Goal: Task Accomplishment & Management: Manage account settings

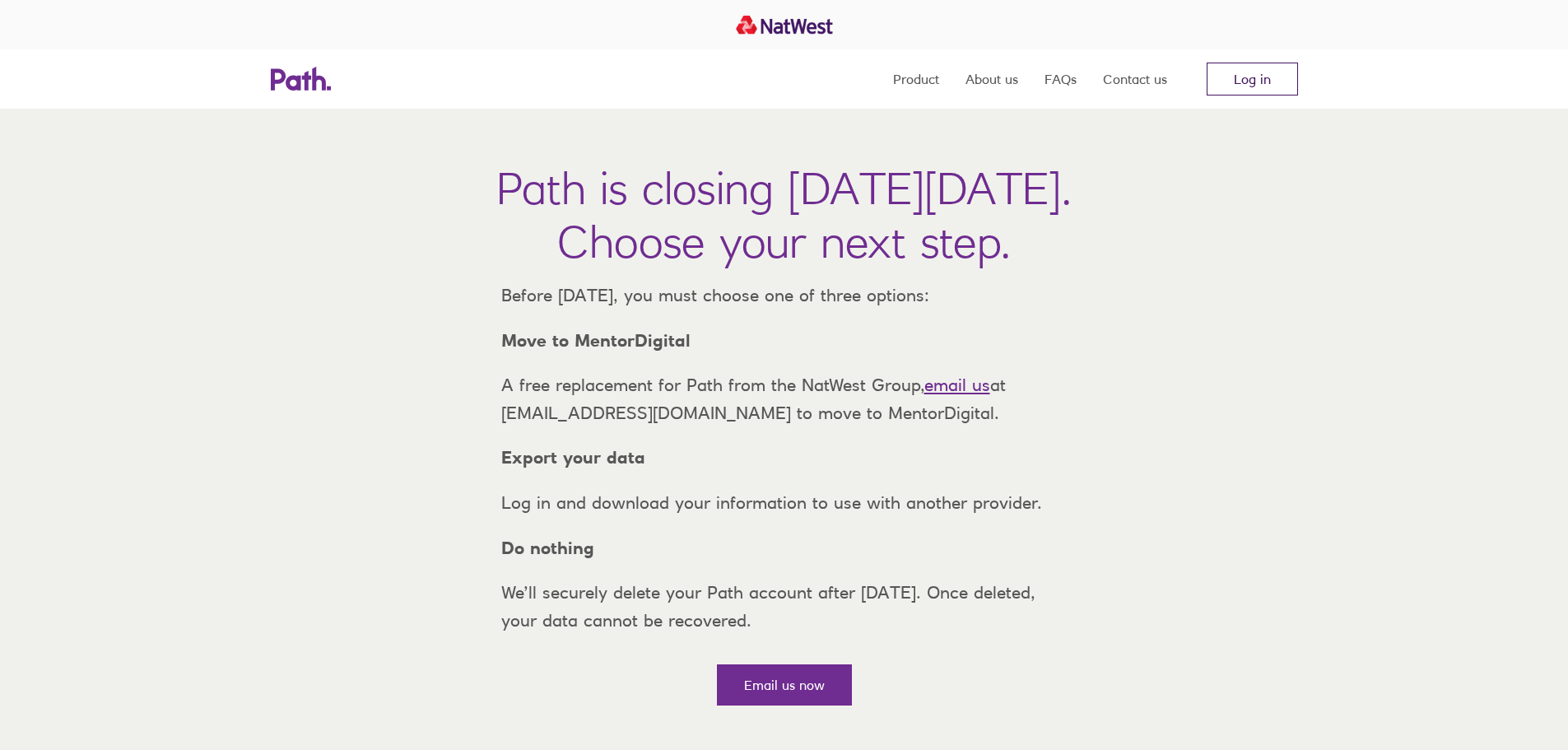
click at [1254, 76] on link "Log in" at bounding box center [1252, 79] width 91 height 33
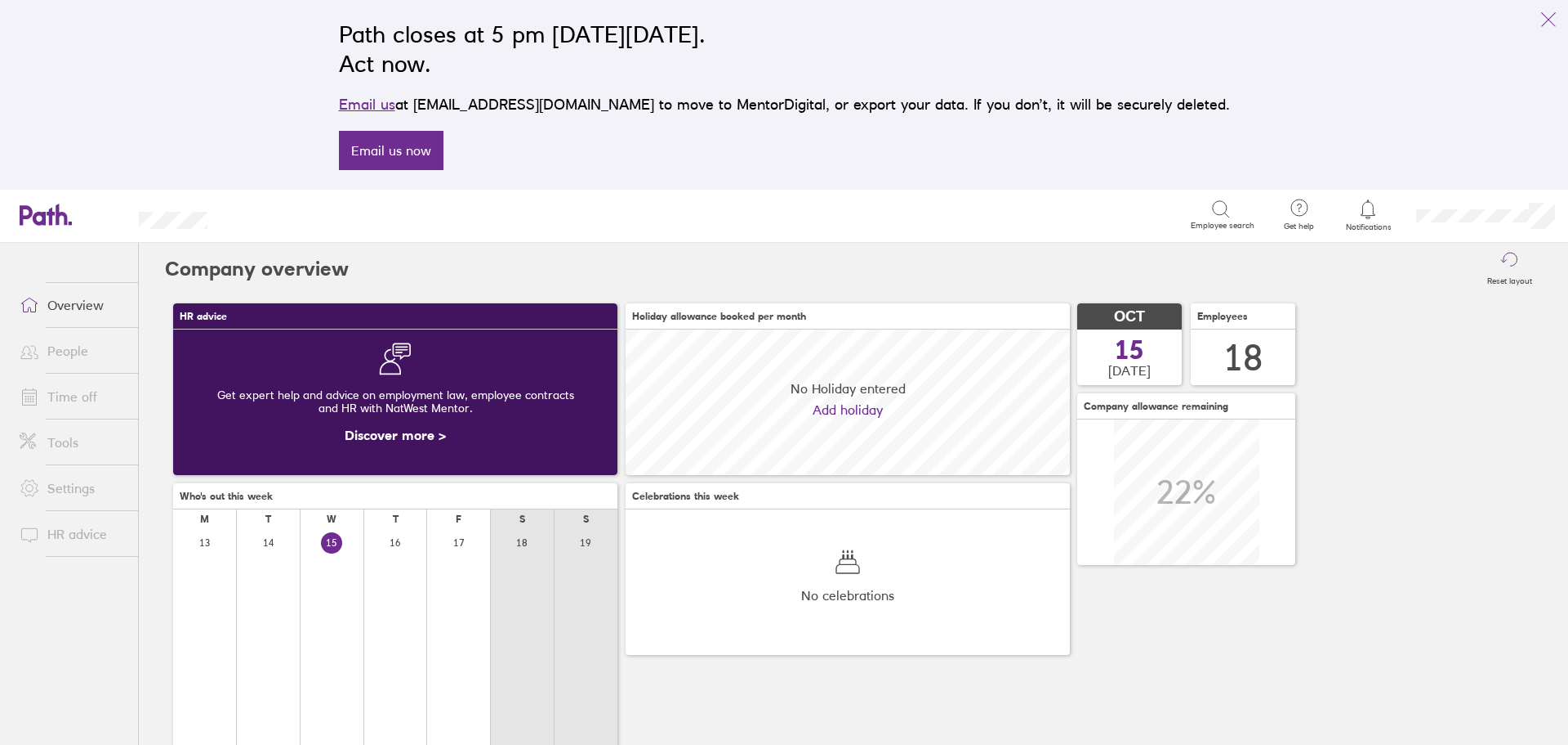
scroll to position [146, 444]
click at [68, 494] on link "Settings" at bounding box center [72, 488] width 131 height 32
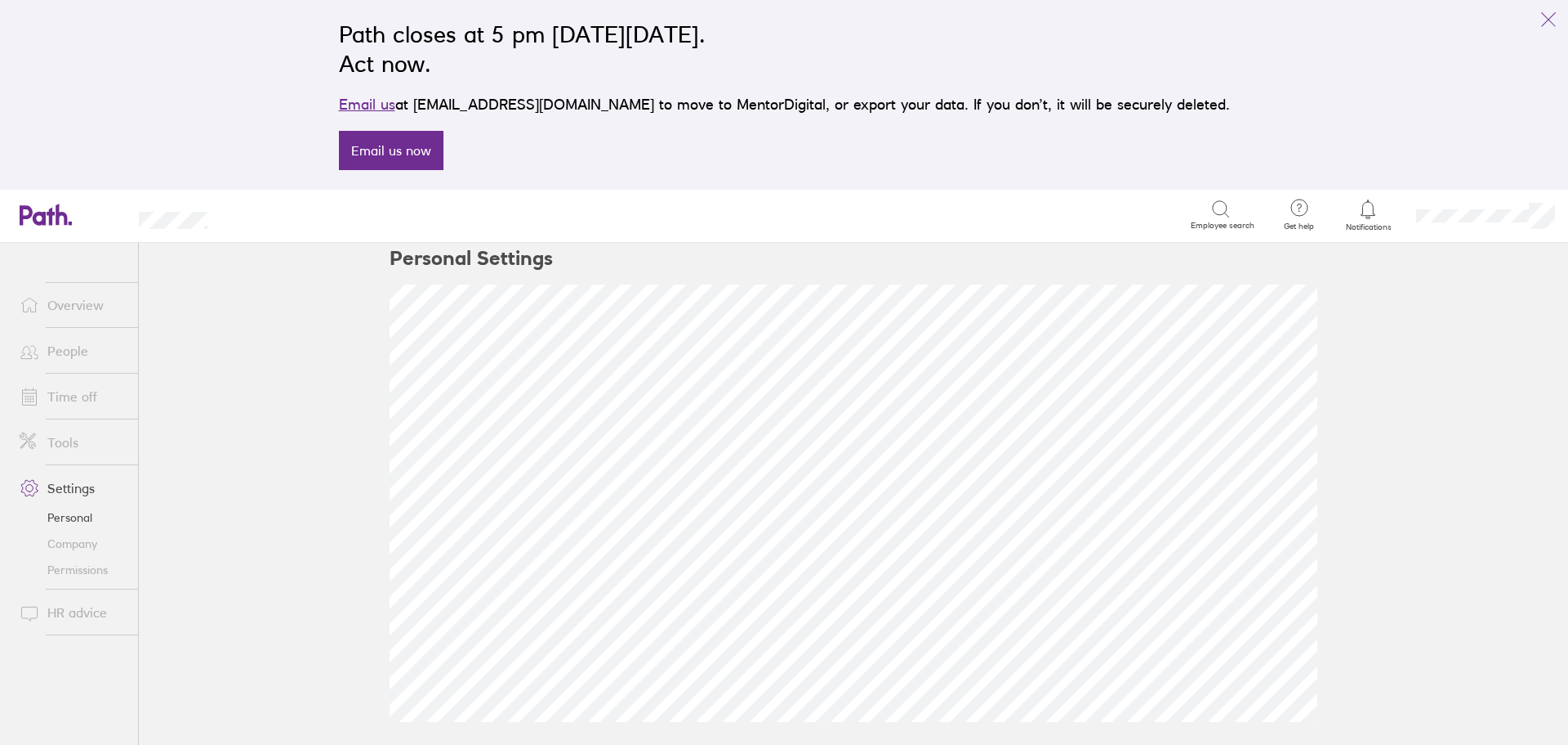
scroll to position [14, 0]
click at [68, 350] on link "People" at bounding box center [72, 350] width 131 height 32
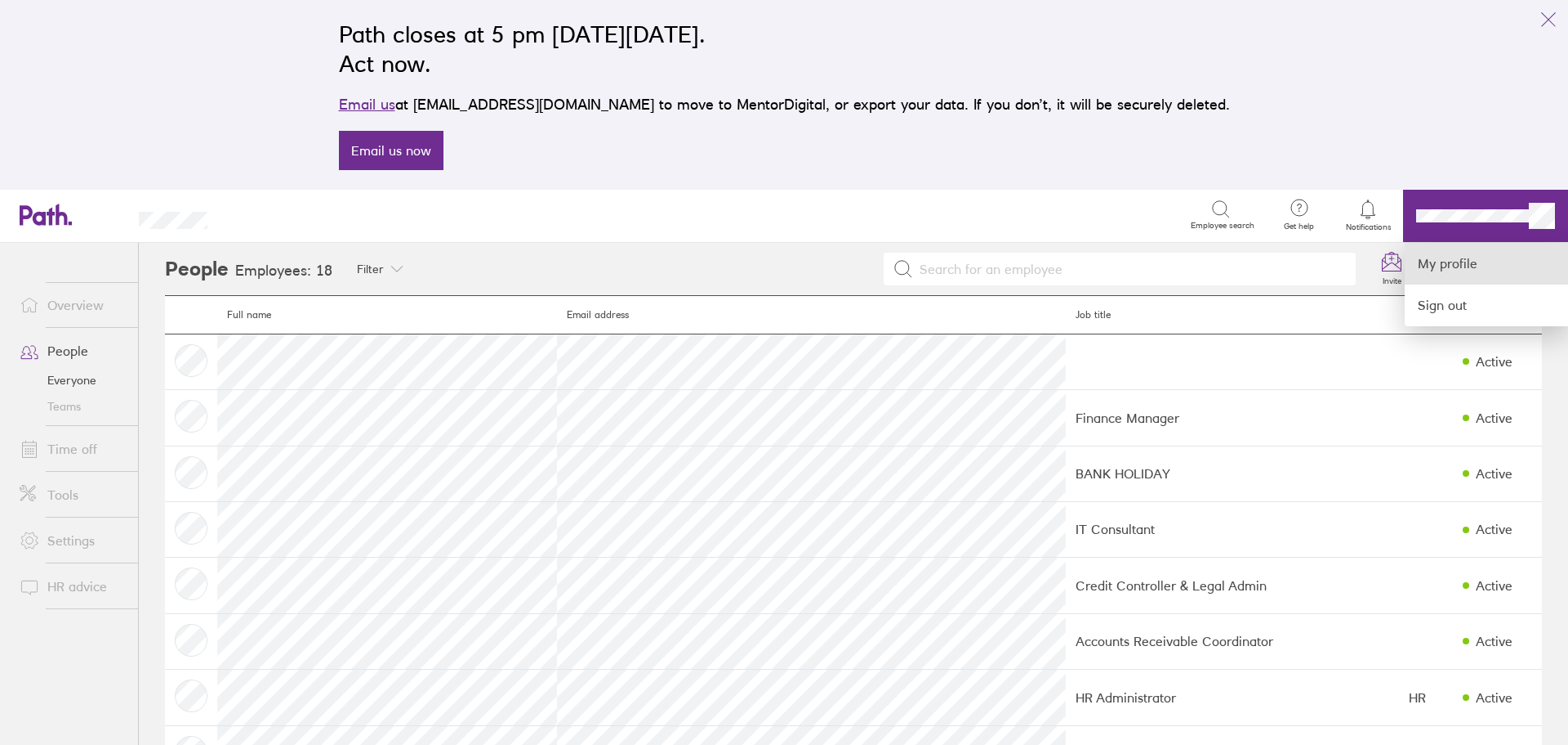
click at [1494, 254] on link "My profile" at bounding box center [1486, 264] width 164 height 42
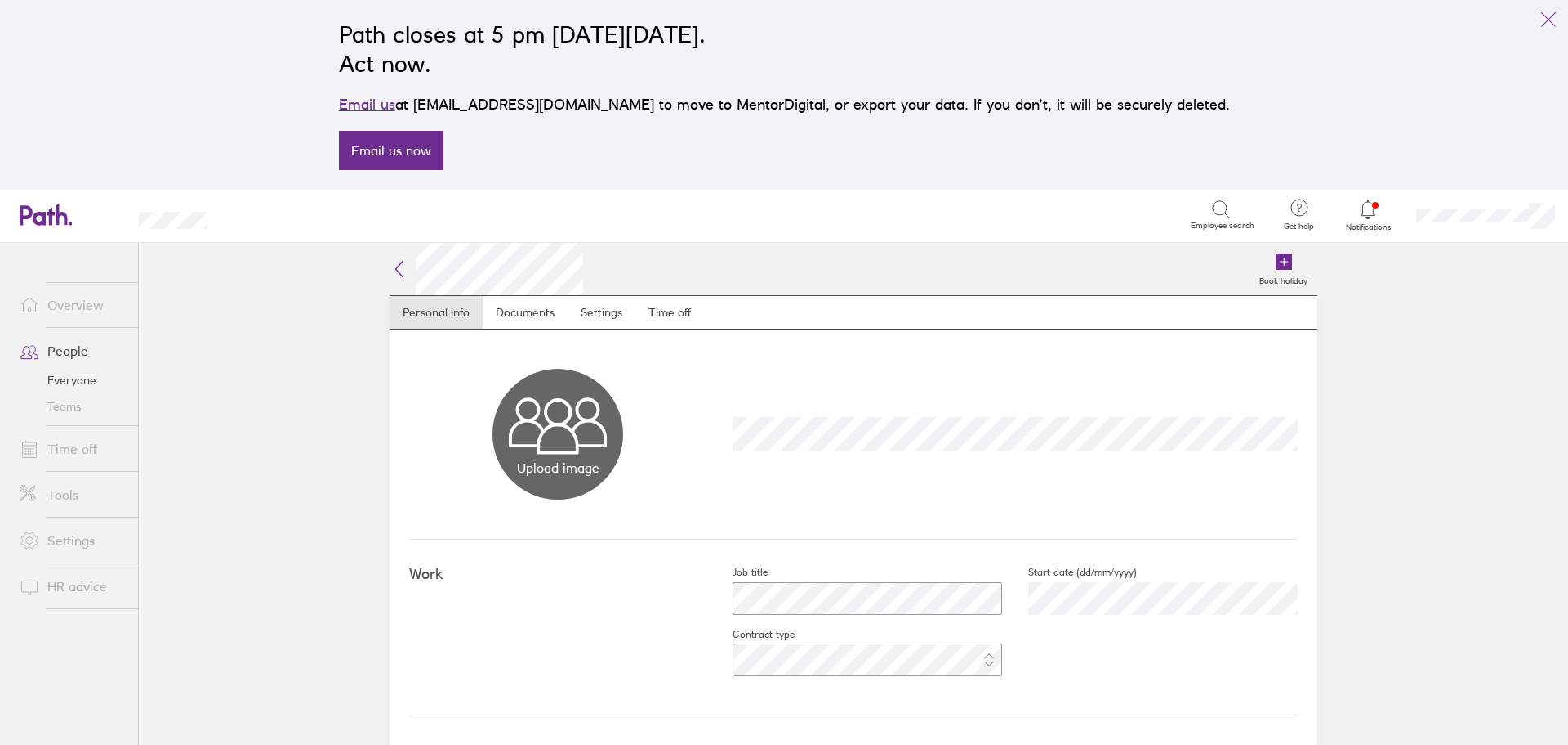
click at [77, 445] on link "Time off" at bounding box center [72, 448] width 131 height 32
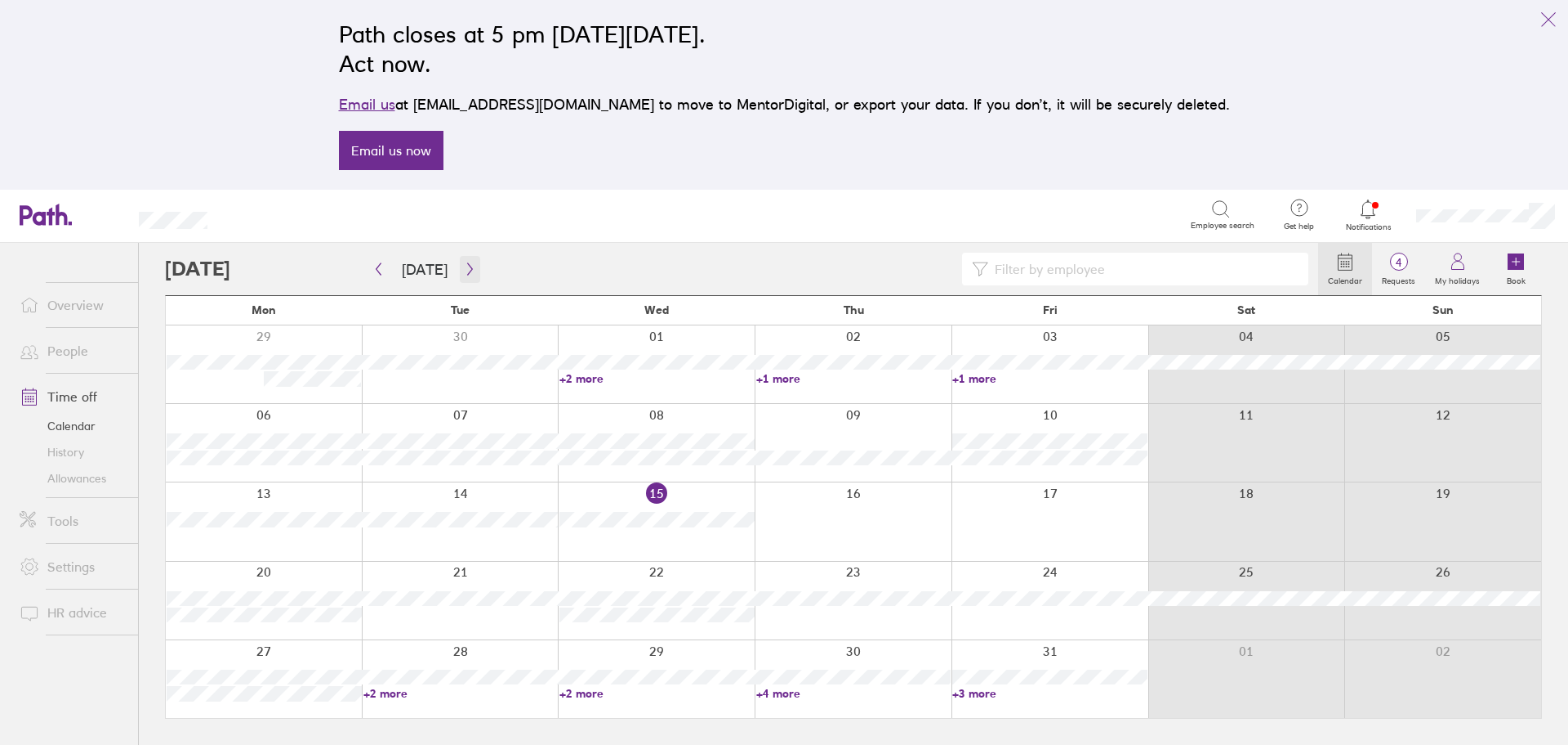
click at [471, 277] on button "button" at bounding box center [470, 269] width 20 height 27
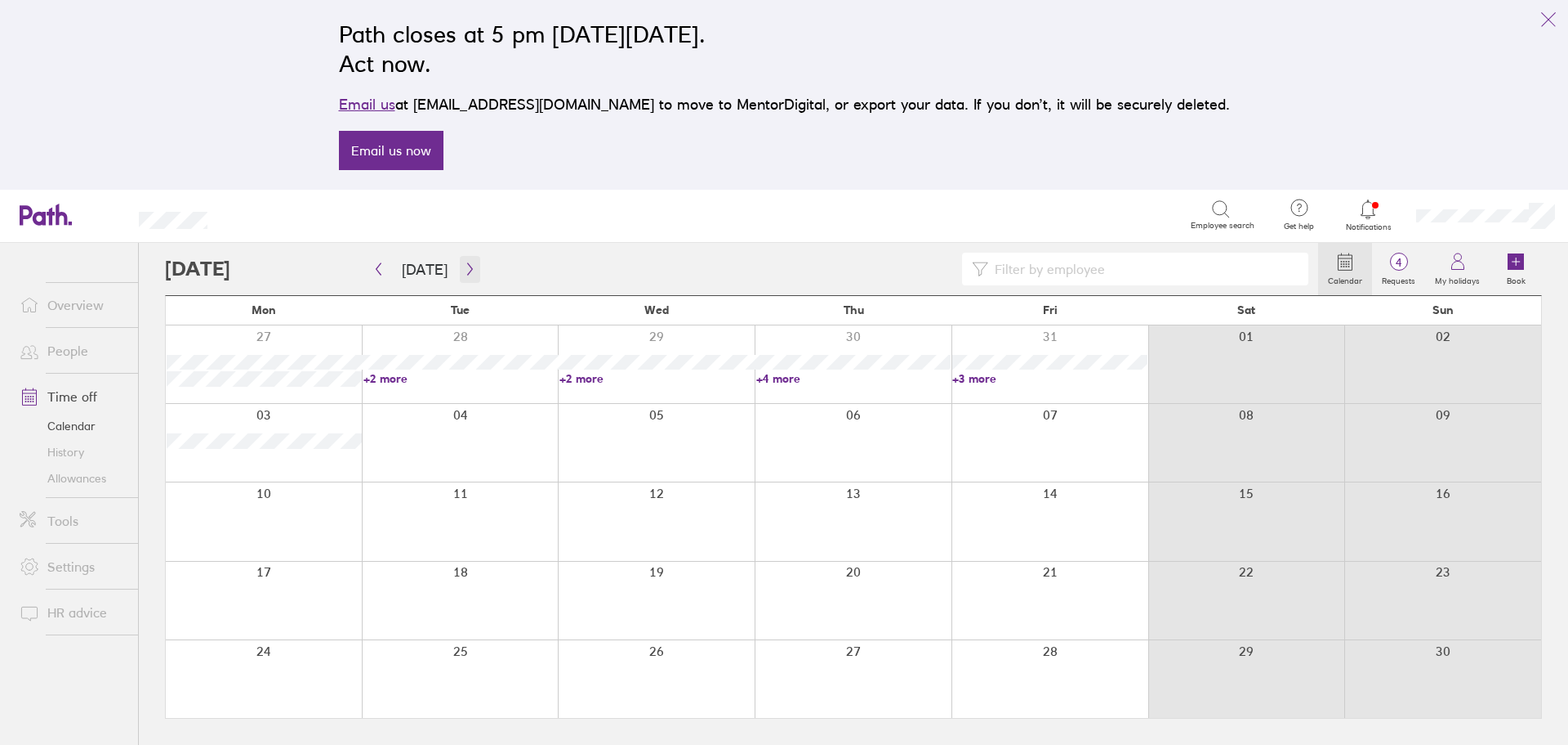
click at [474, 276] on button "button" at bounding box center [470, 269] width 20 height 27
click at [1554, 21] on icon "link" at bounding box center [1548, 19] width 20 height 20
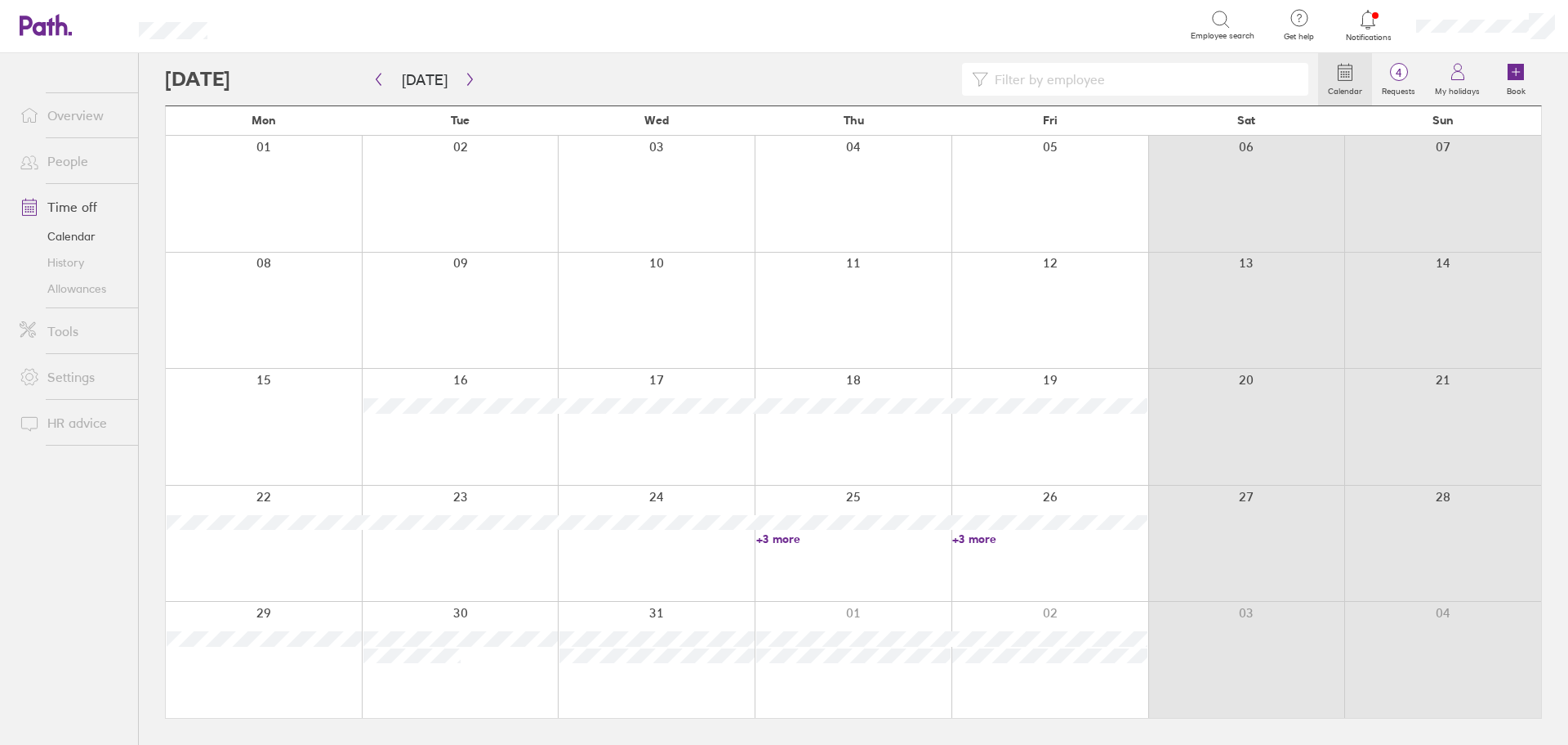
click at [783, 536] on link "+3 more" at bounding box center [853, 538] width 195 height 14
click at [982, 539] on link "+3 more" at bounding box center [1050, 538] width 195 height 14
click at [985, 539] on link "+3 more" at bounding box center [1050, 538] width 195 height 14
click at [107, 295] on link "Allowances" at bounding box center [72, 287] width 131 height 26
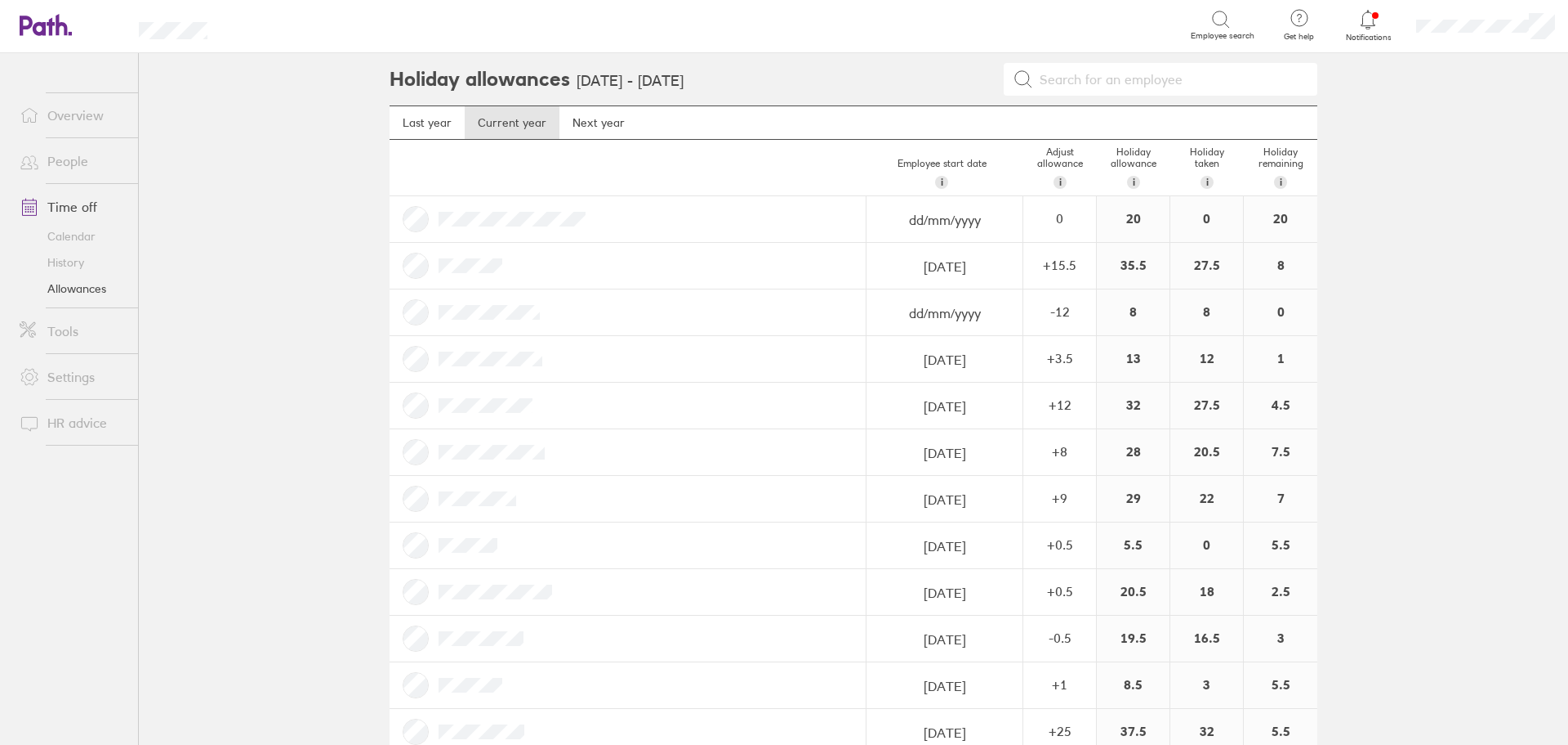
click at [65, 240] on link "Calendar" at bounding box center [72, 236] width 131 height 26
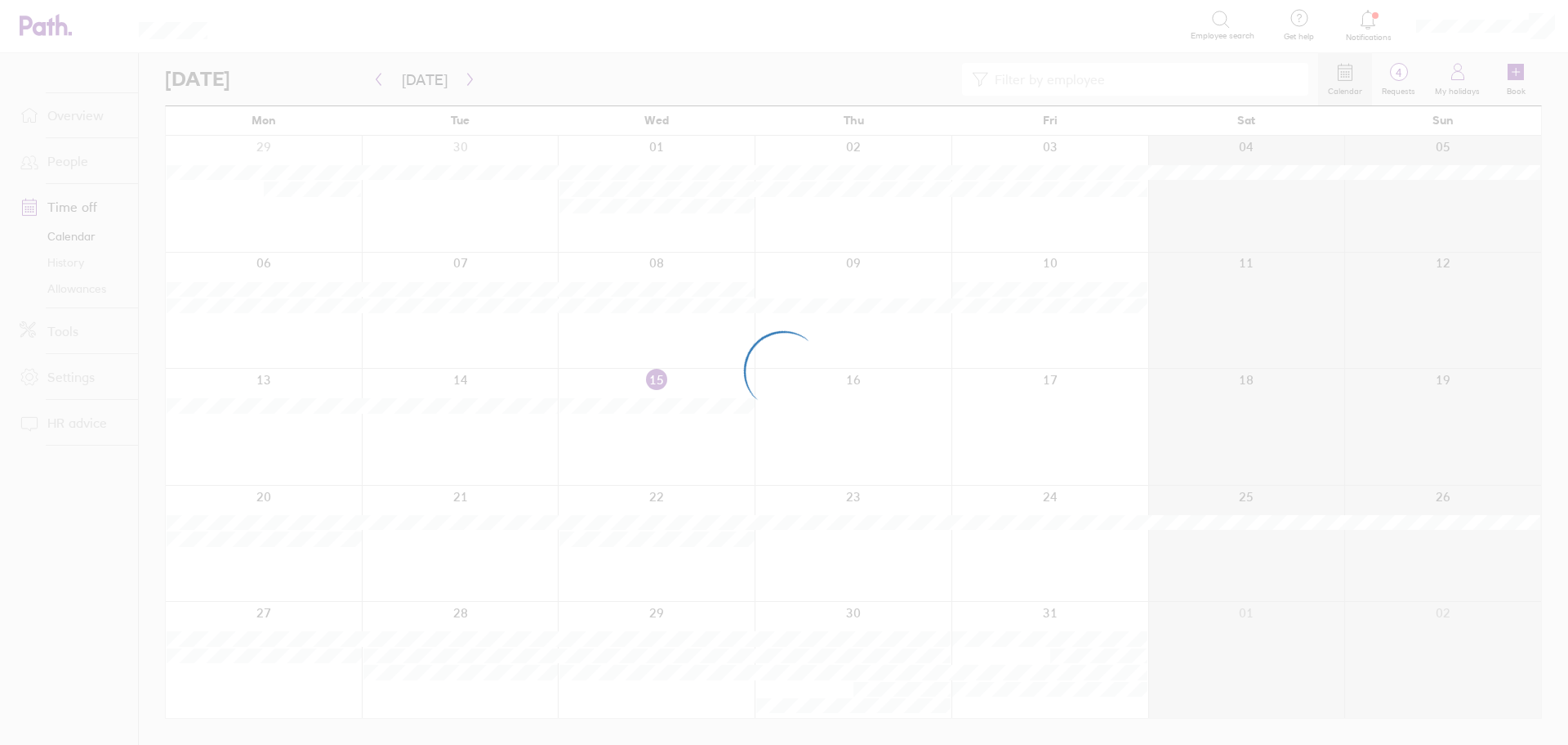
click at [75, 285] on div at bounding box center [784, 372] width 1568 height 745
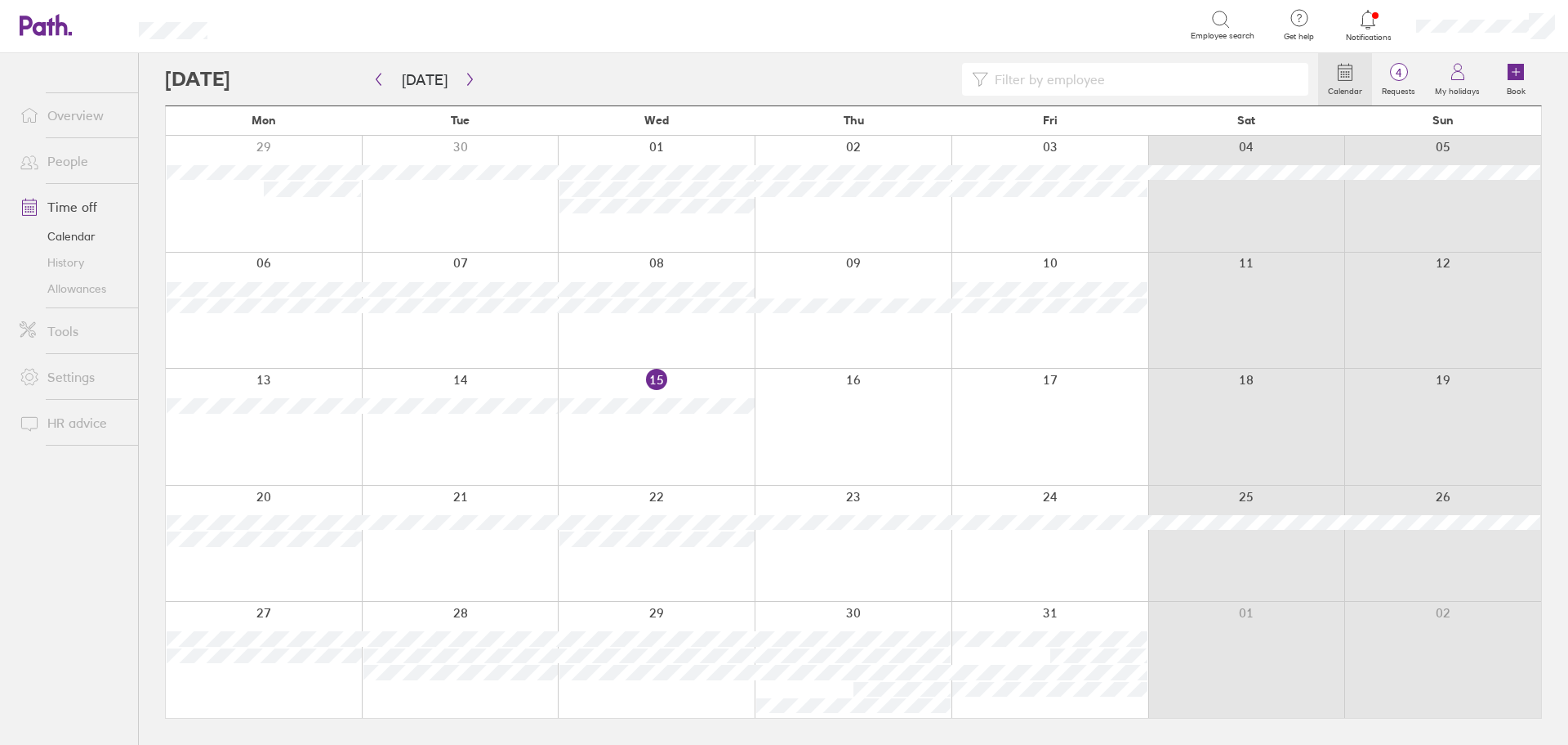
click at [89, 287] on link "Allowances" at bounding box center [72, 287] width 131 height 26
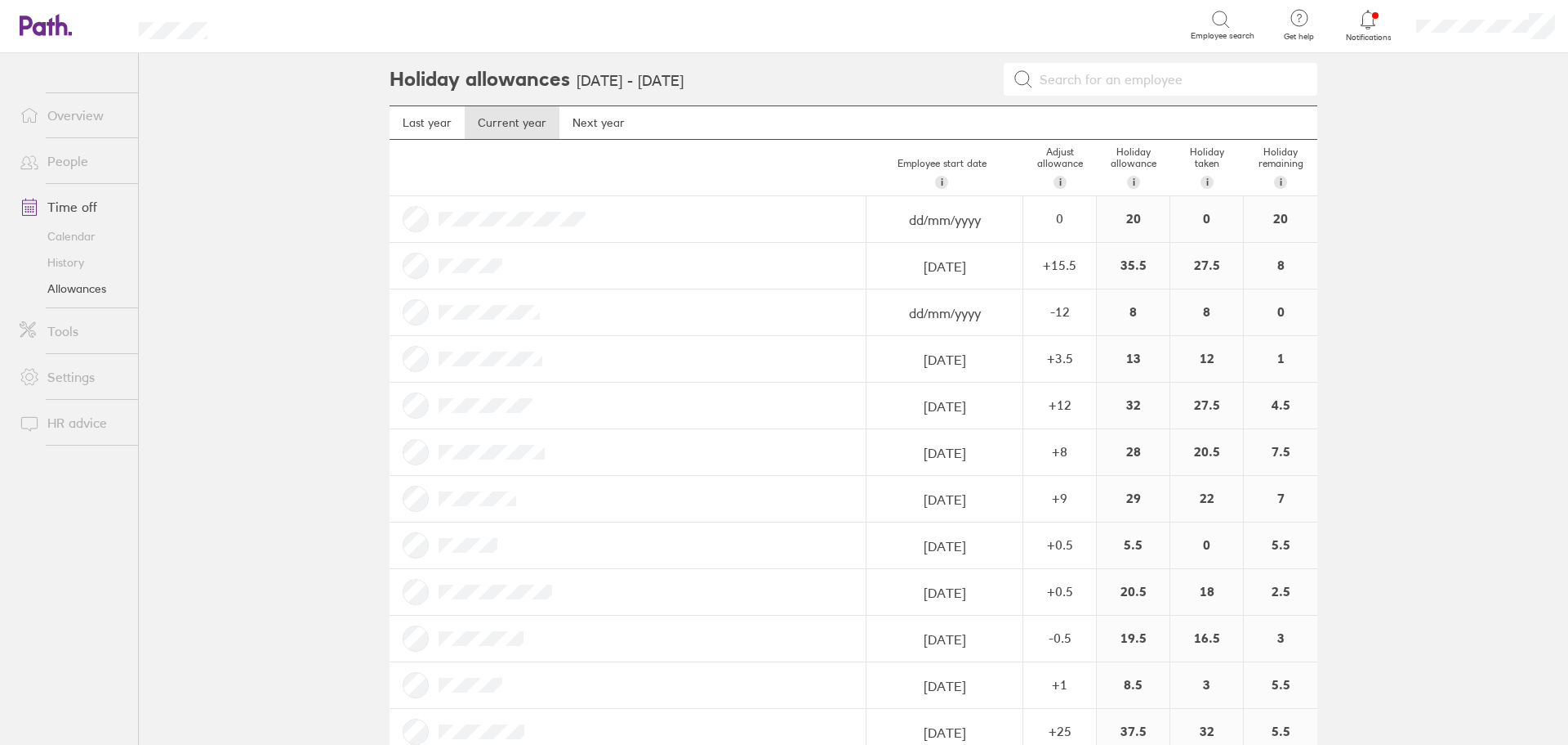
click at [89, 240] on link "Calendar" at bounding box center [72, 236] width 131 height 26
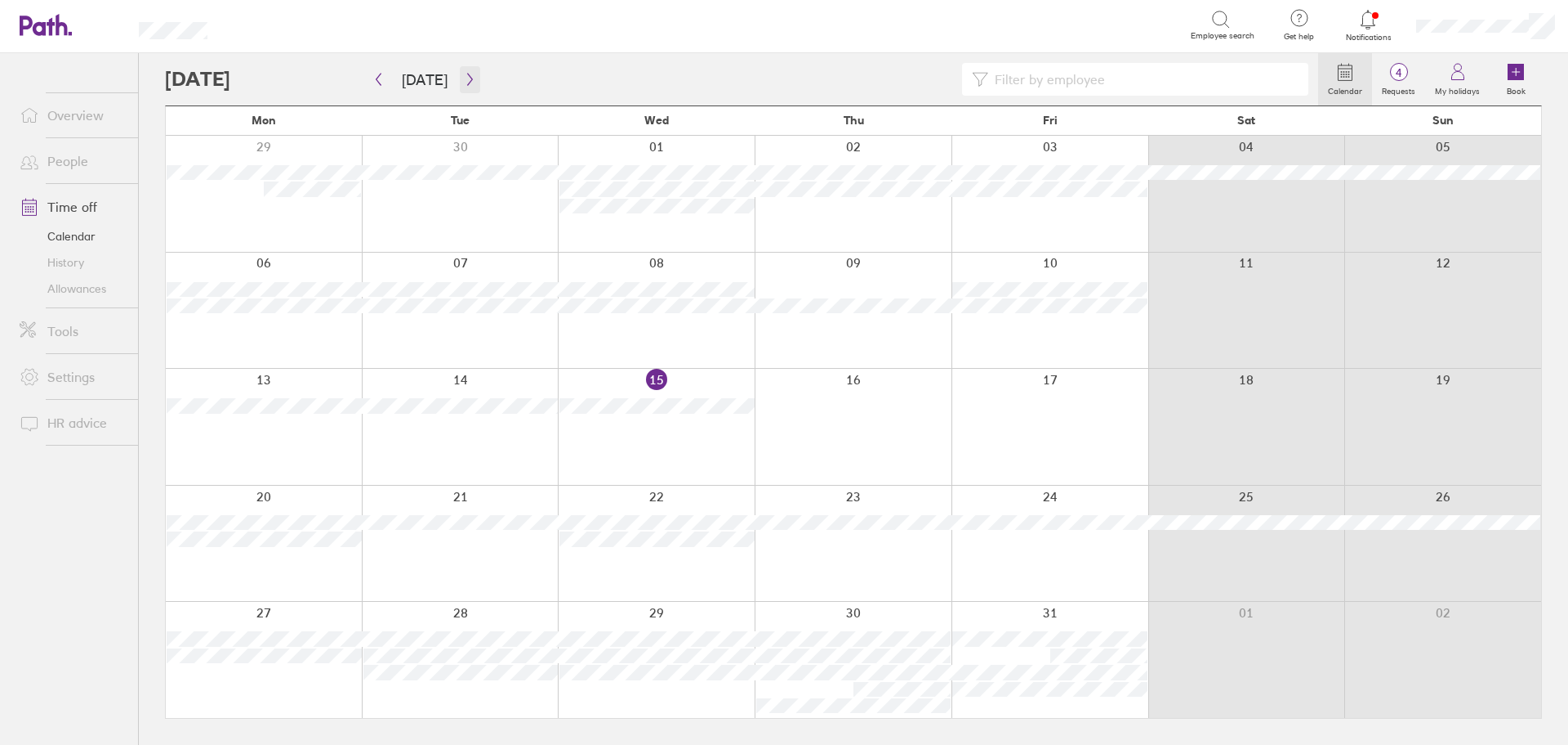
click at [468, 76] on icon "button" at bounding box center [470, 79] width 12 height 13
click at [375, 77] on icon "button" at bounding box center [378, 79] width 12 height 13
